Goal: Information Seeking & Learning: Learn about a topic

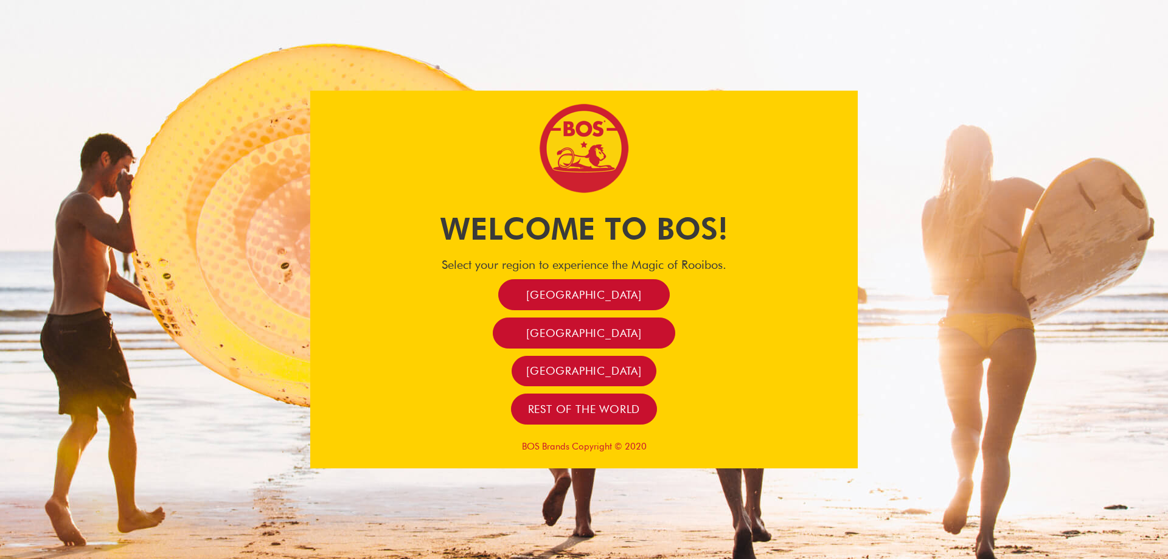
click at [745, 309] on div "[GEOGRAPHIC_DATA]" at bounding box center [584, 294] width 548 height 31
click at [607, 410] on span "Rest of the world" at bounding box center [584, 409] width 113 height 14
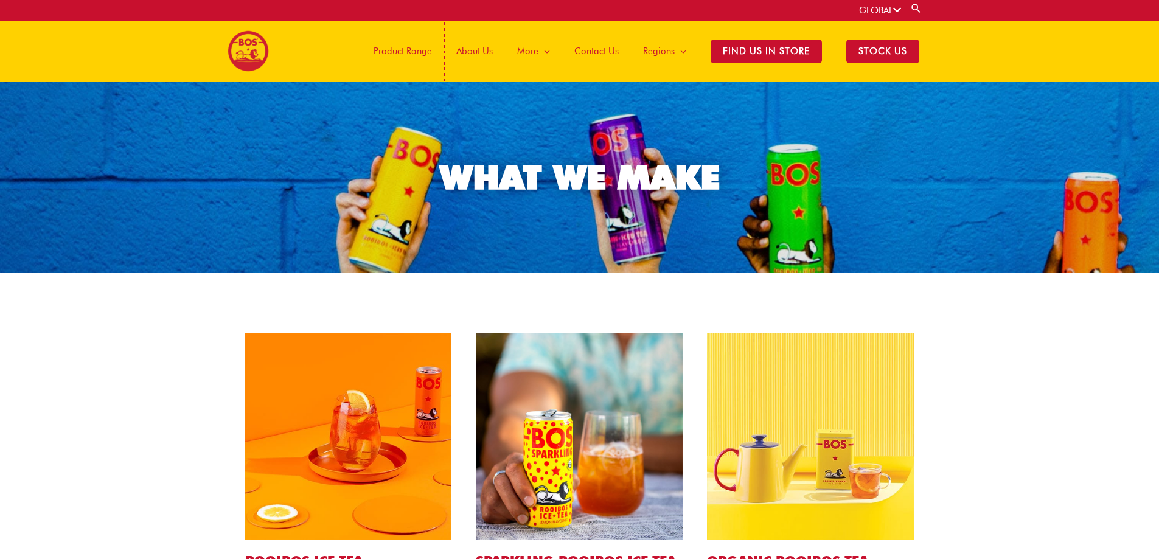
click at [416, 58] on span "Product Range" at bounding box center [403, 51] width 58 height 37
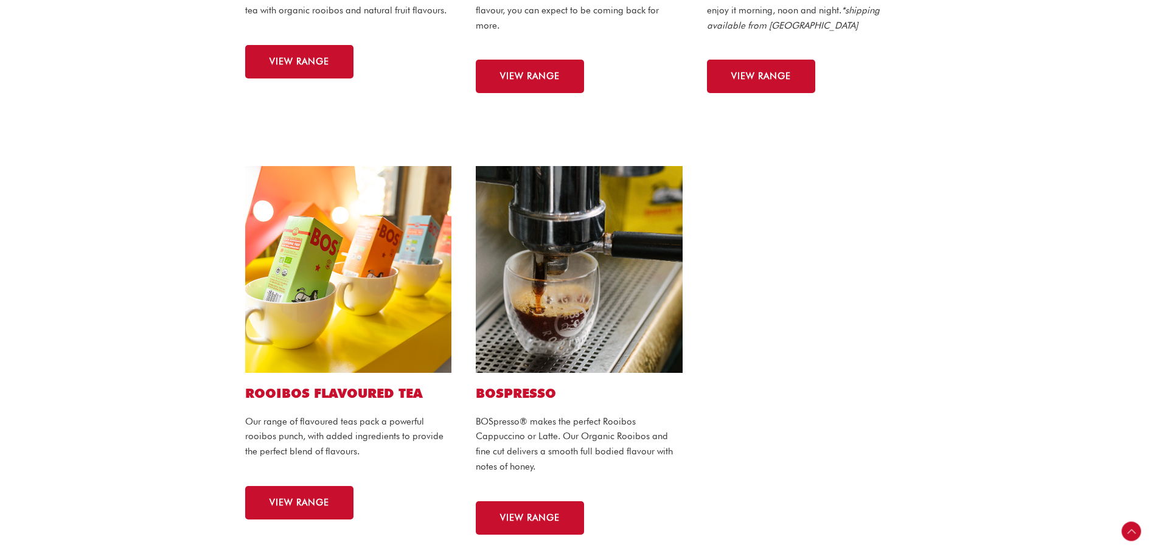
scroll to position [548, 0]
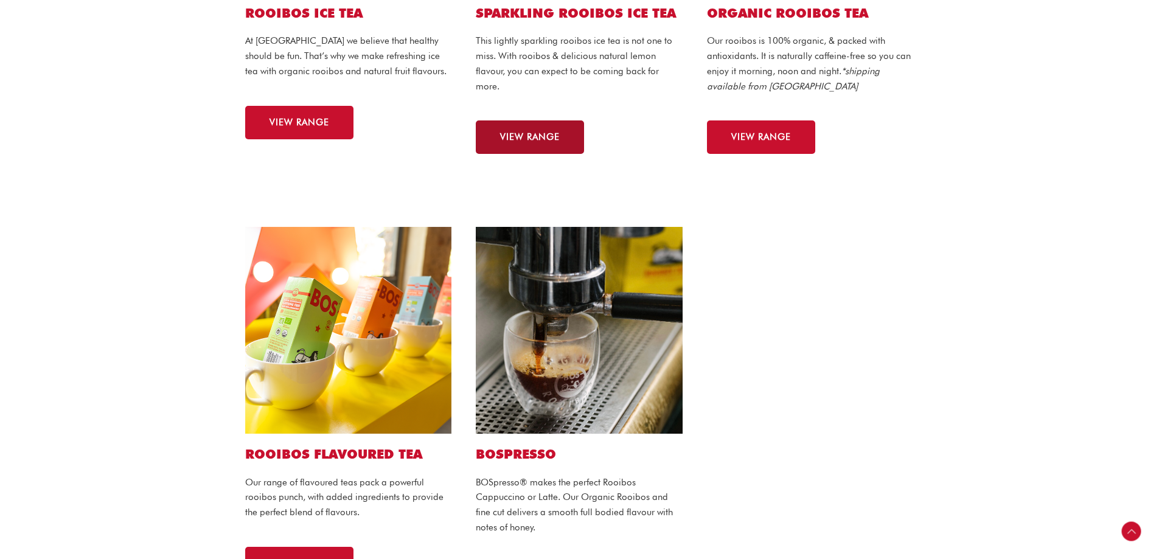
click at [539, 141] on span "VIEW RANGE" at bounding box center [530, 137] width 60 height 9
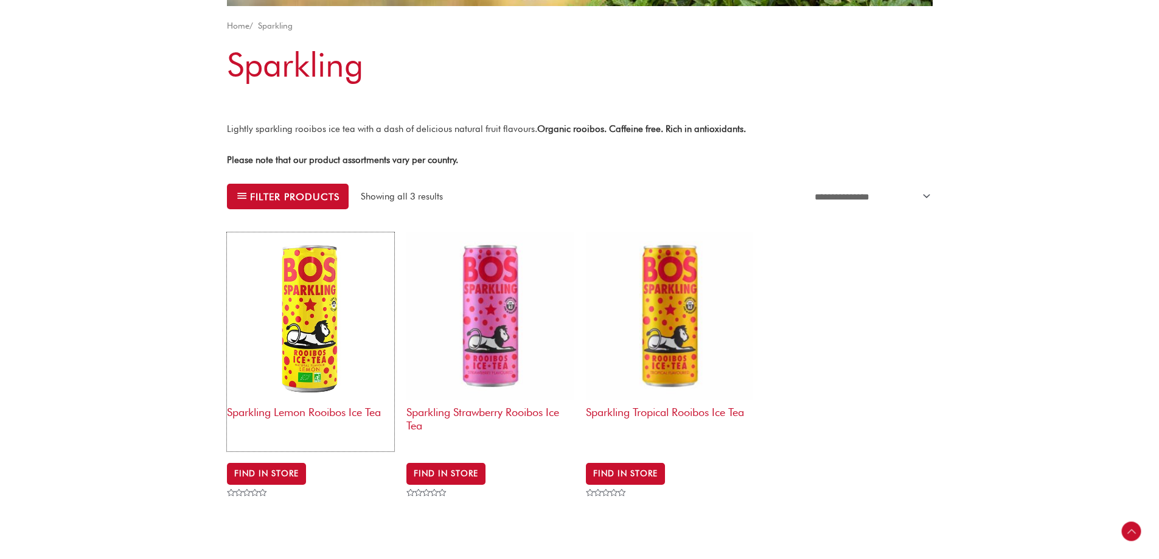
click at [324, 408] on h2 "Sparkling Lemon Rooibos Ice Tea" at bounding box center [310, 423] width 167 height 47
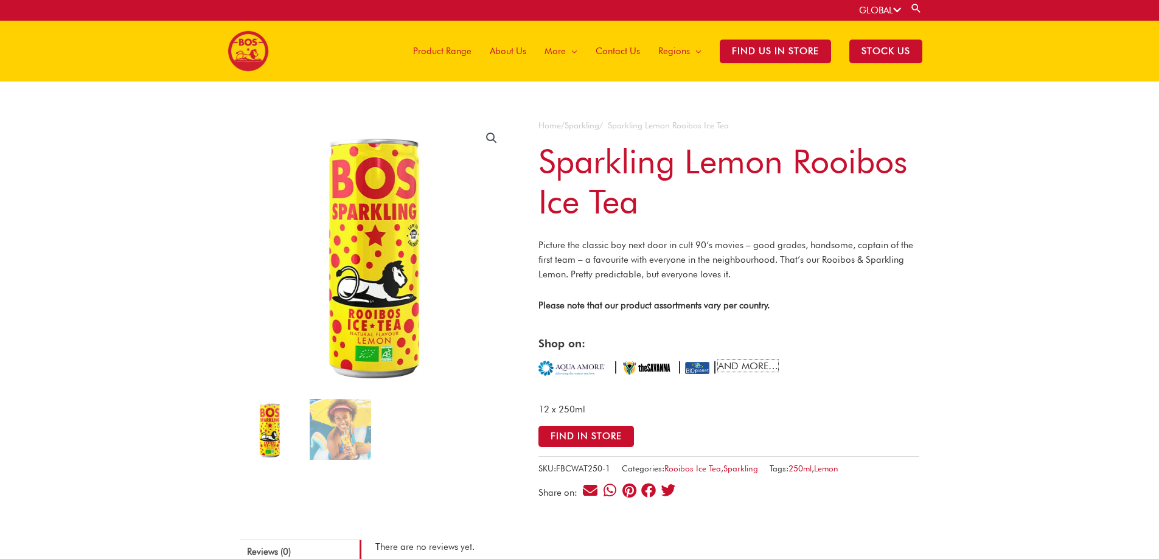
click at [769, 368] on link "AND MORE…" at bounding box center [748, 366] width 60 height 12
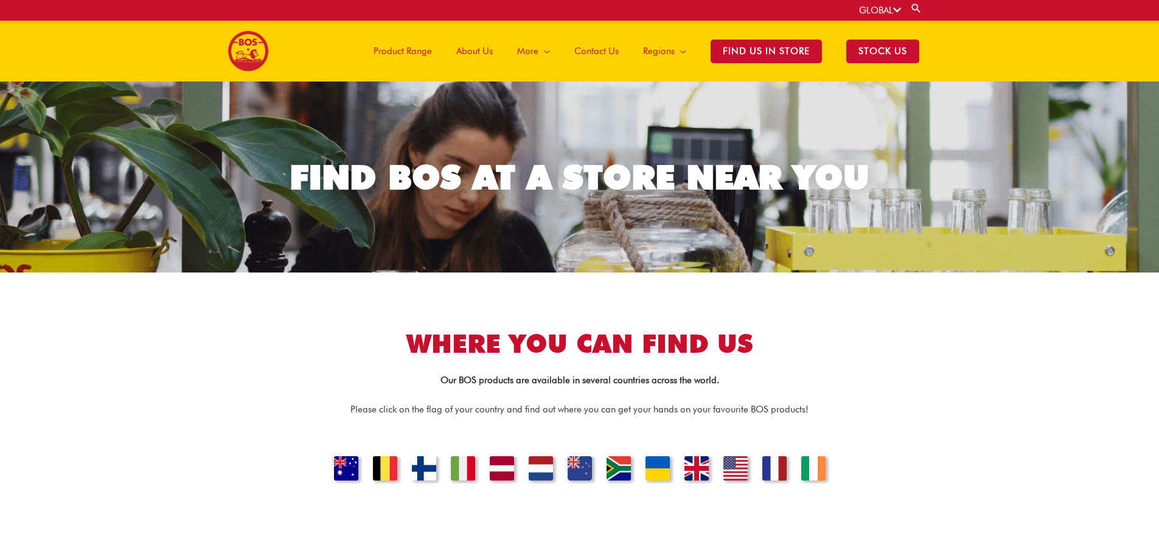
click at [707, 472] on link "UNITED KINGDOM" at bounding box center [696, 470] width 39 height 28
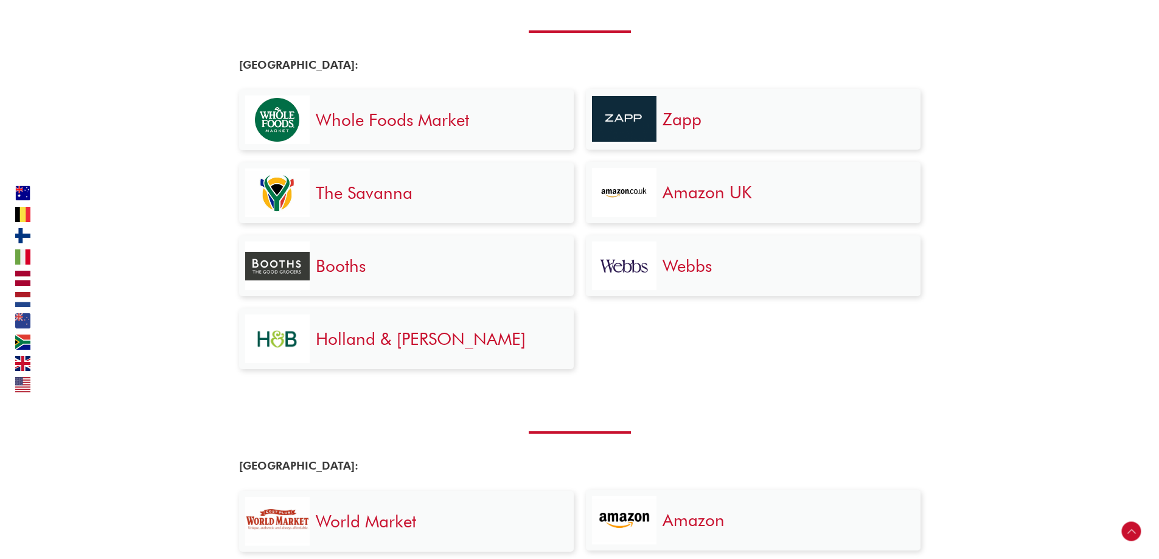
scroll to position [2526, 0]
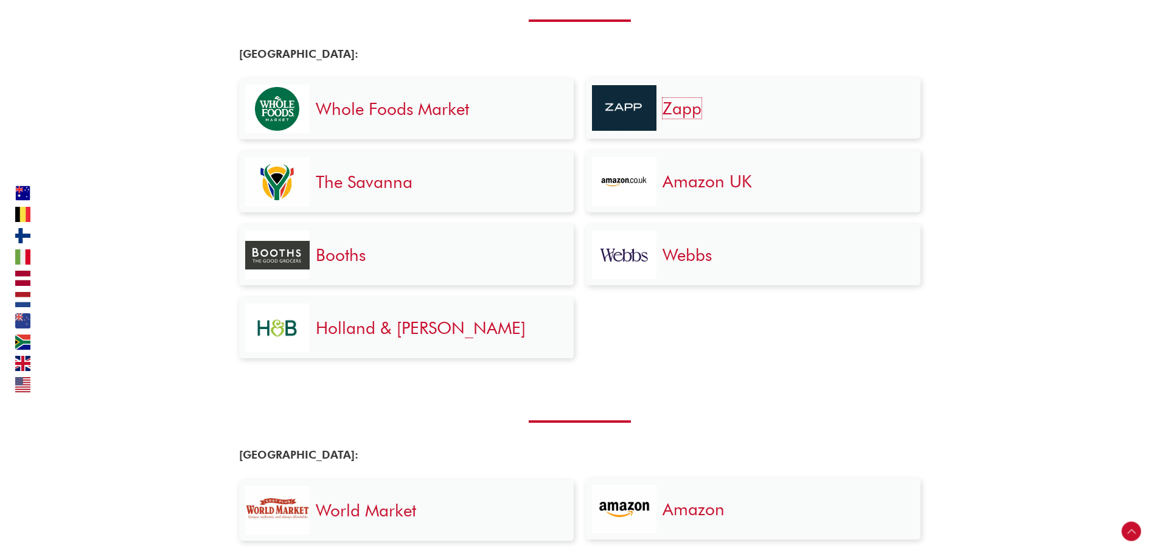
click at [682, 109] on link "Zapp" at bounding box center [682, 108] width 39 height 21
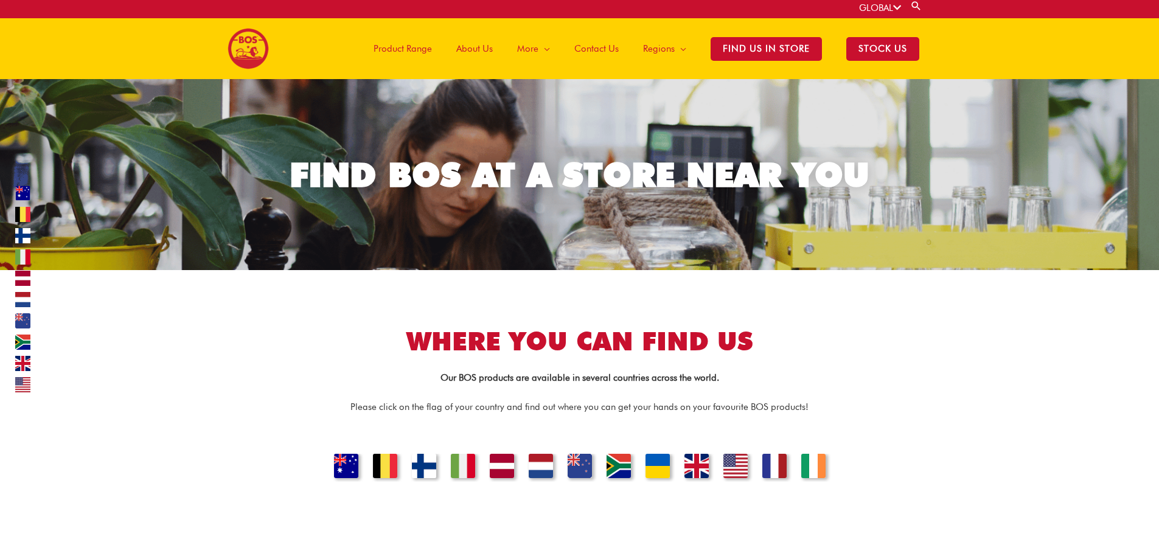
scroll to position [0, 0]
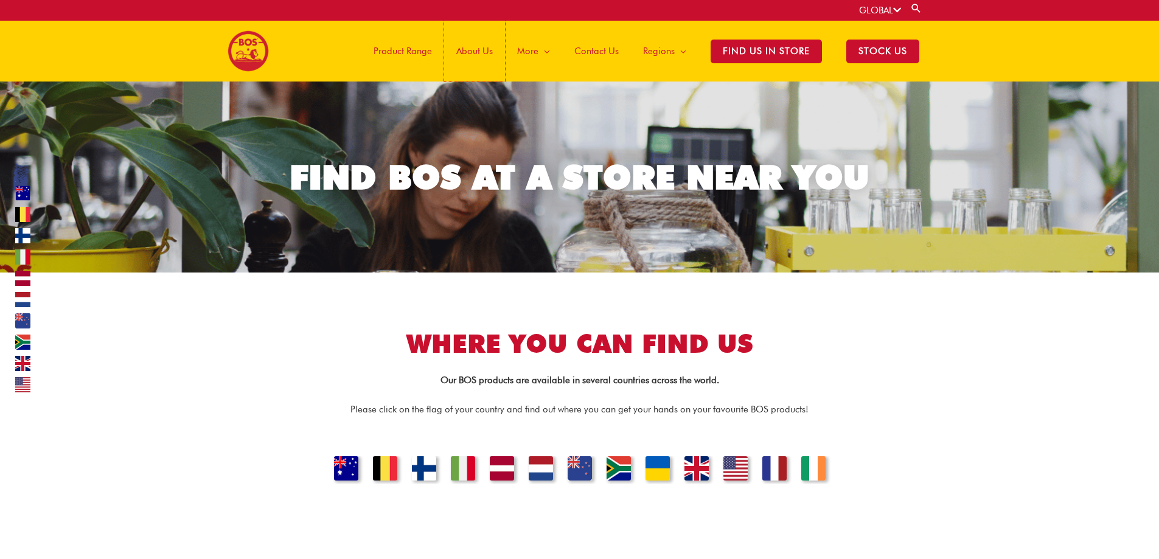
click at [466, 49] on span "About Us" at bounding box center [474, 51] width 37 height 37
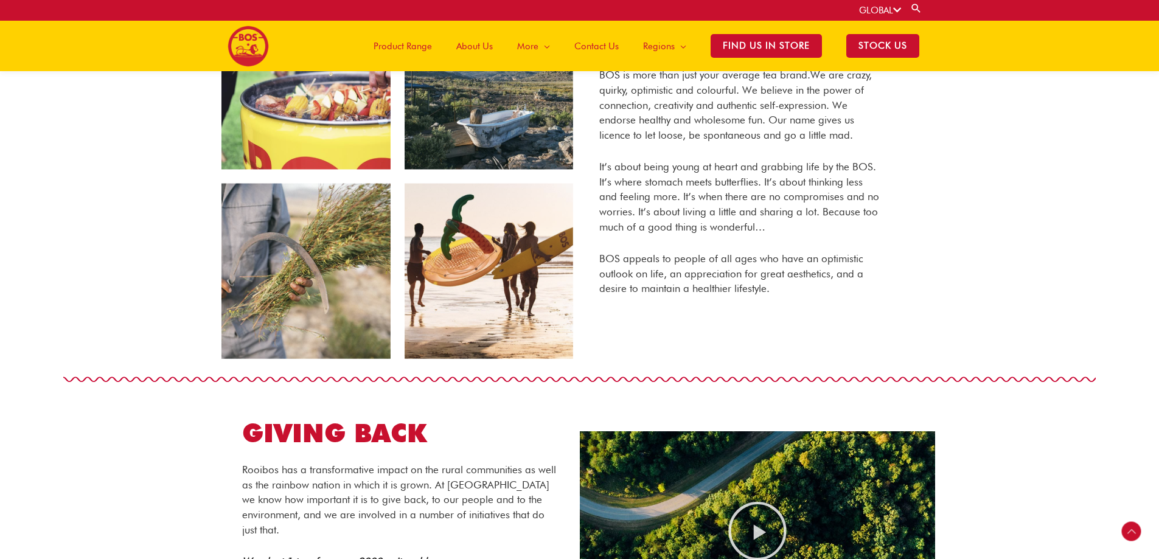
scroll to position [605, 0]
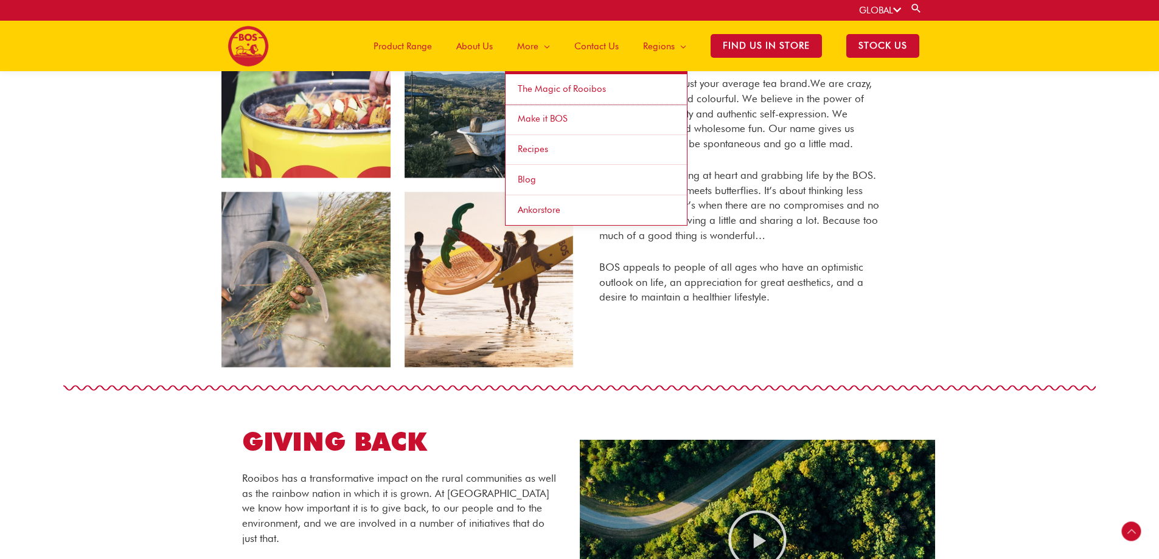
click at [561, 85] on span "The Magic of Rooibos" at bounding box center [562, 88] width 88 height 11
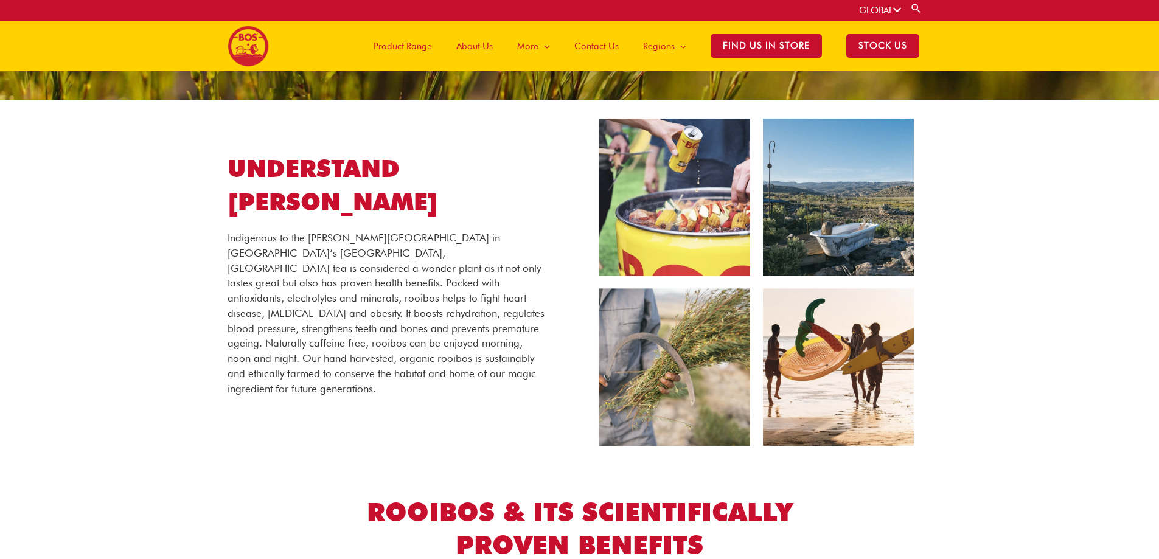
scroll to position [178, 0]
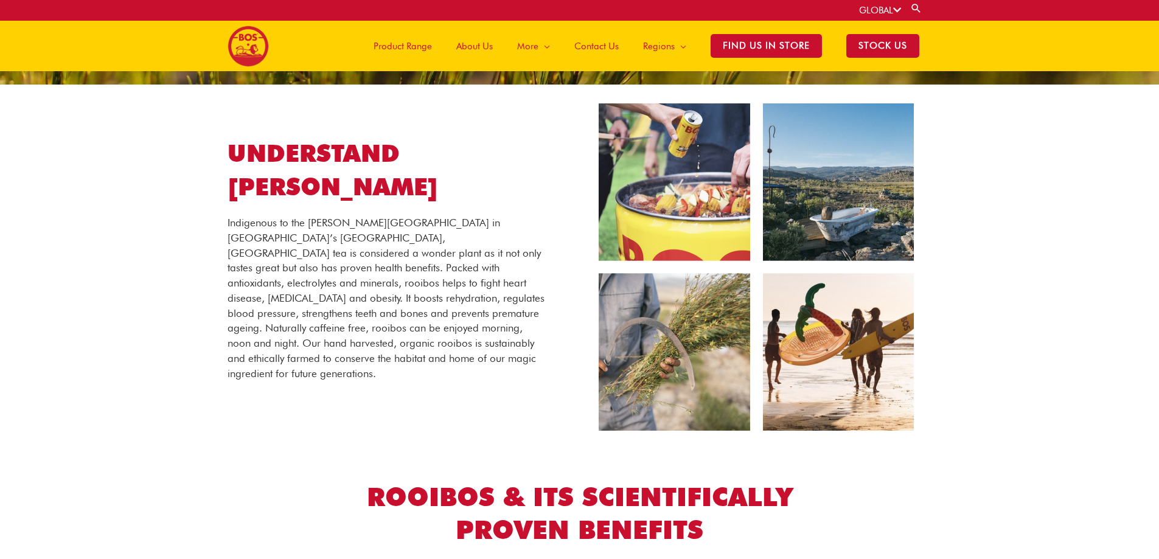
click at [451, 371] on div "Indigenous to the [PERSON_NAME][GEOGRAPHIC_DATA] in [GEOGRAPHIC_DATA]’s [GEOGRA…" at bounding box center [386, 306] width 317 height 182
